Goal: Navigation & Orientation: Understand site structure

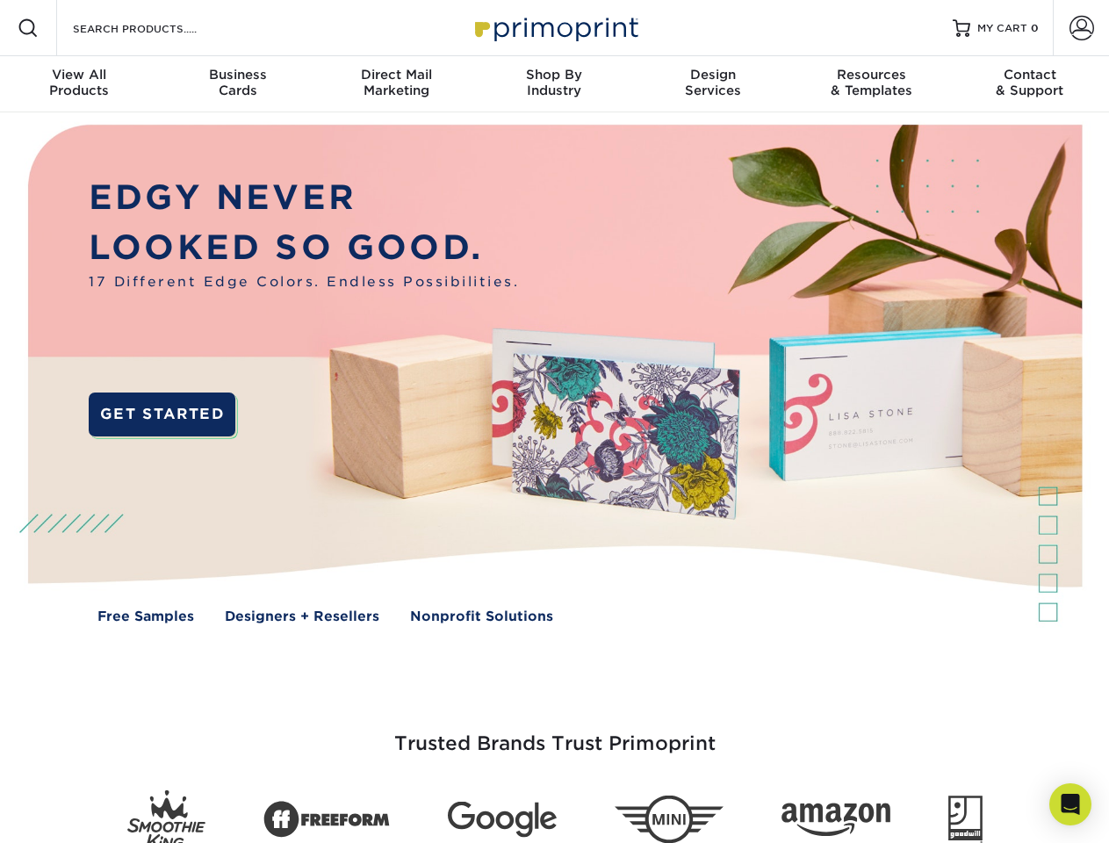
click at [554, 422] on img at bounding box center [554, 386] width 1098 height 549
click at [28, 28] on span at bounding box center [28, 28] width 21 height 21
click at [1081, 28] on span at bounding box center [1082, 28] width 25 height 25
click at [79, 84] on div "View All Products" at bounding box center [79, 83] width 158 height 32
click at [237, 84] on div "Business Cards" at bounding box center [237, 83] width 158 height 32
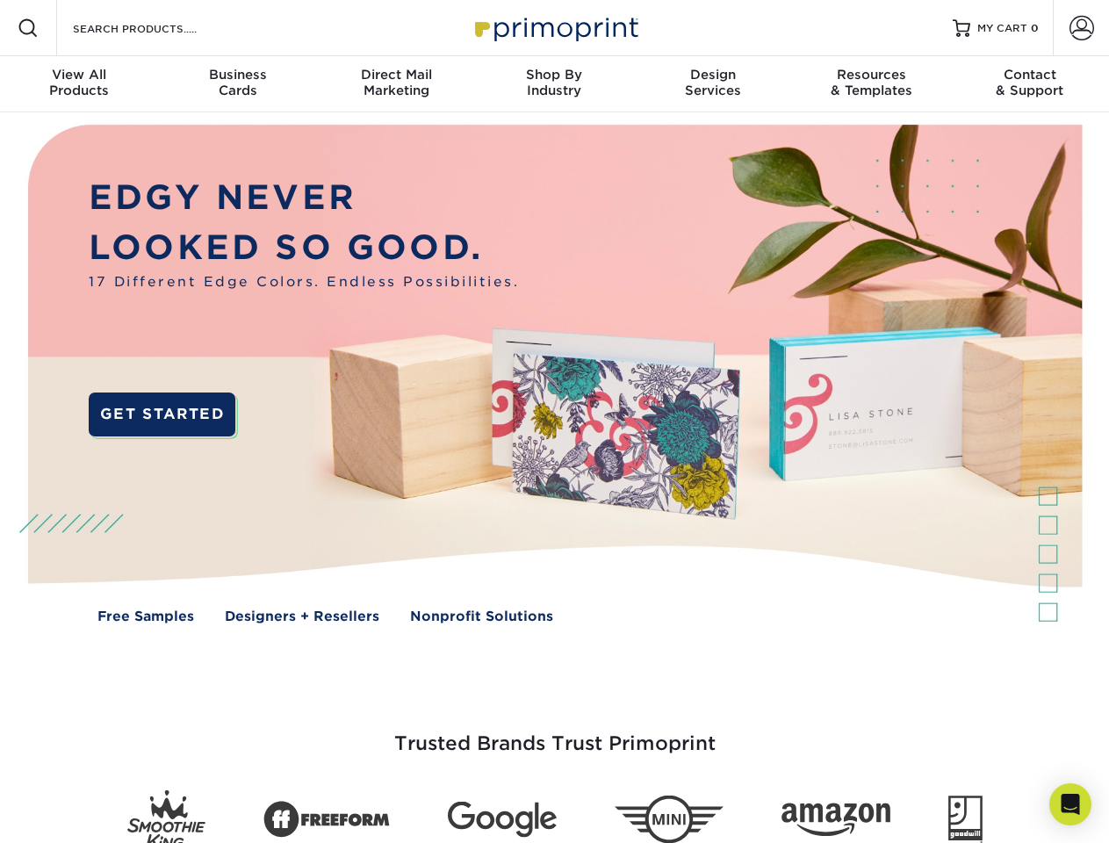
click at [396, 84] on div "Direct Mail Marketing" at bounding box center [396, 83] width 158 height 32
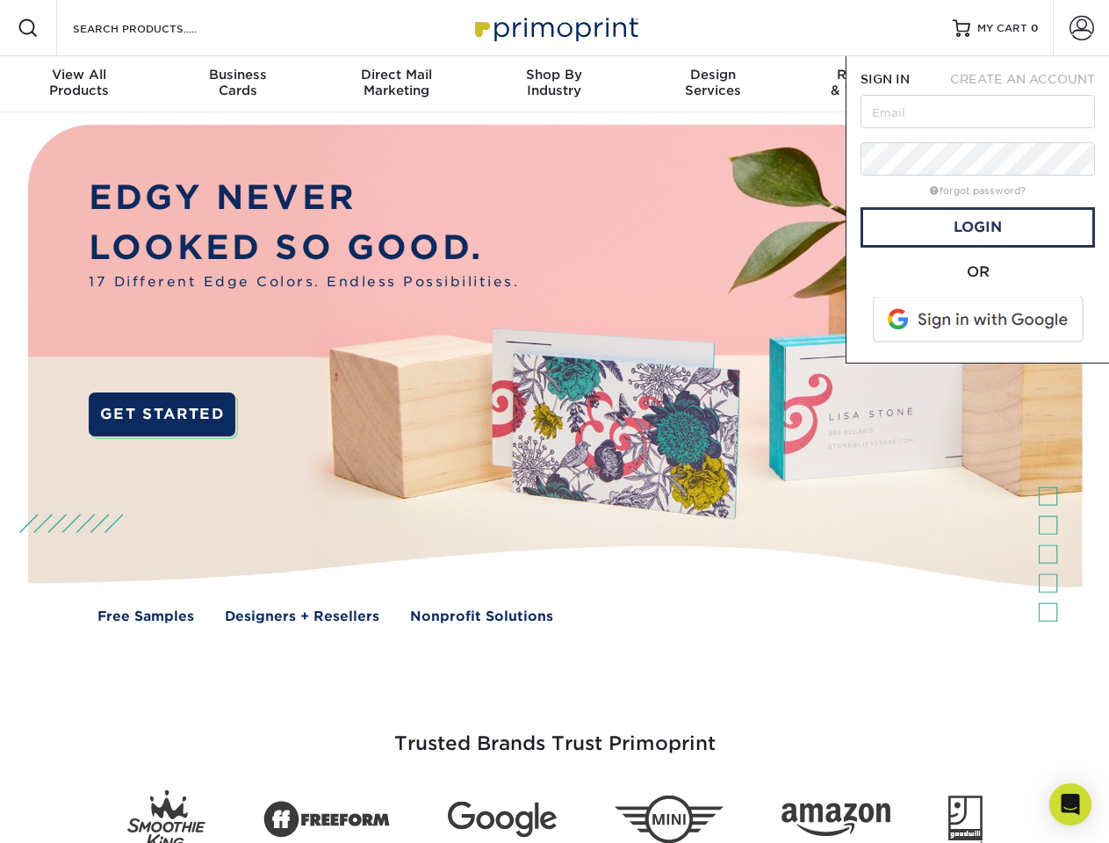
click at [554, 84] on div "Shop By Industry" at bounding box center [554, 83] width 158 height 32
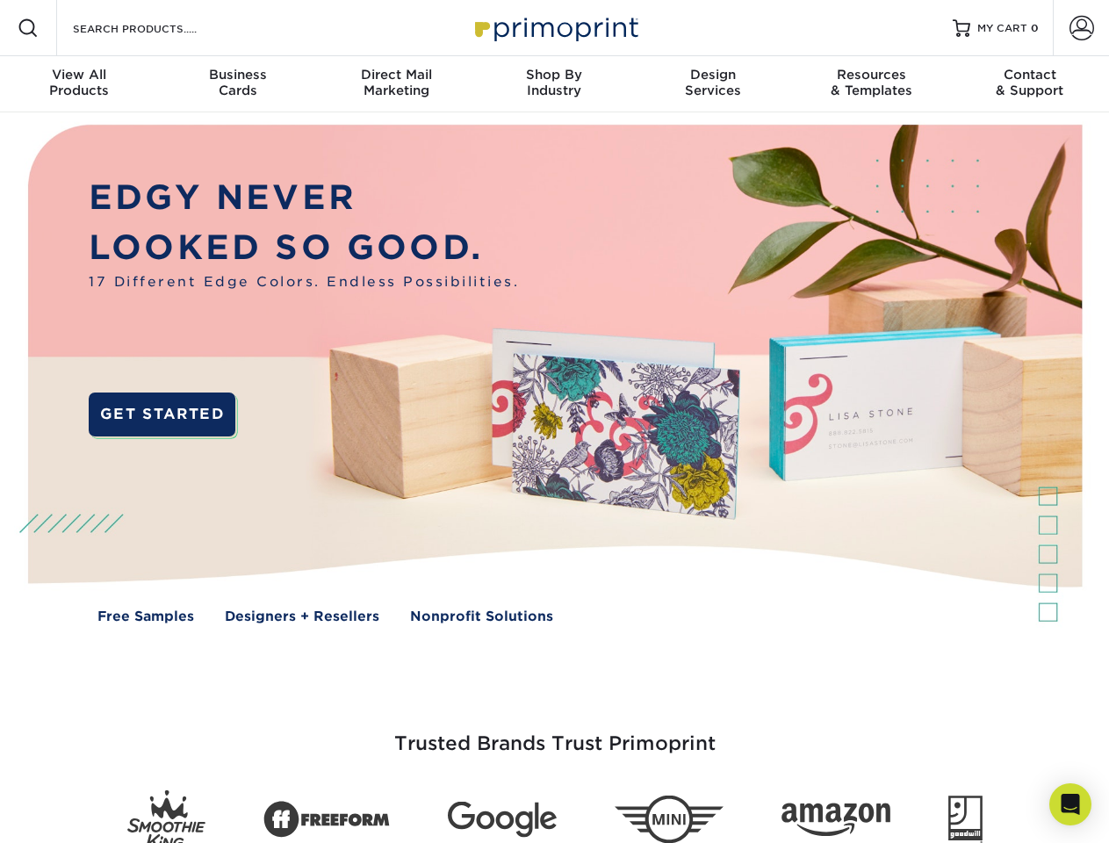
click at [713, 84] on div "Design Services" at bounding box center [713, 83] width 158 height 32
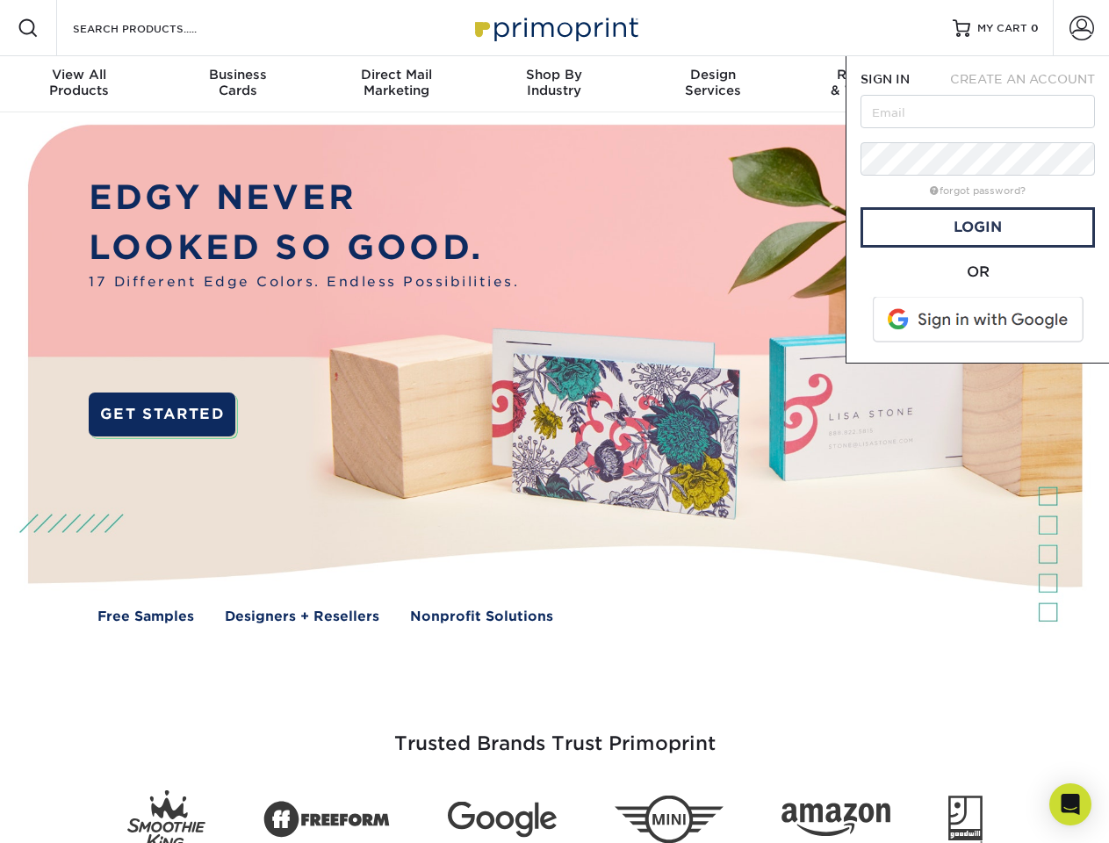
click at [871, 84] on span "SIGN IN" at bounding box center [885, 79] width 49 height 14
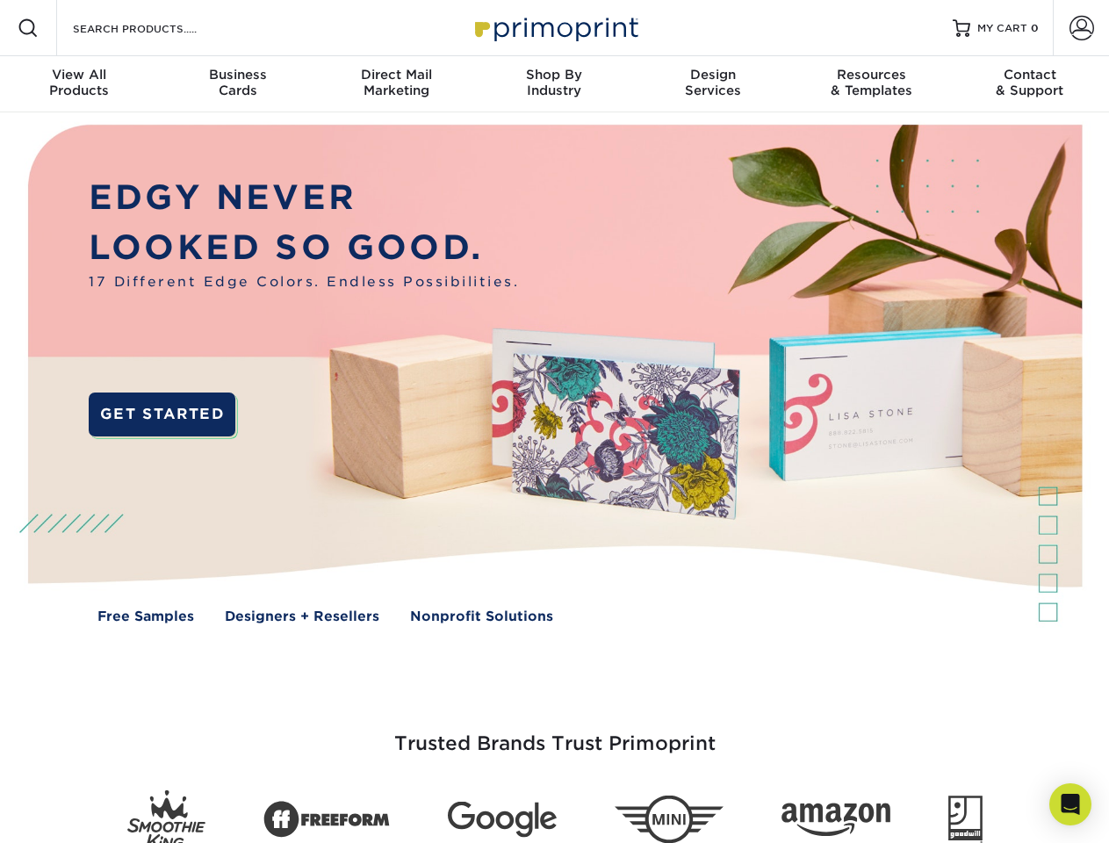
click at [1030, 84] on div "Contact & Support" at bounding box center [1030, 83] width 158 height 32
